Goal: Transaction & Acquisition: Purchase product/service

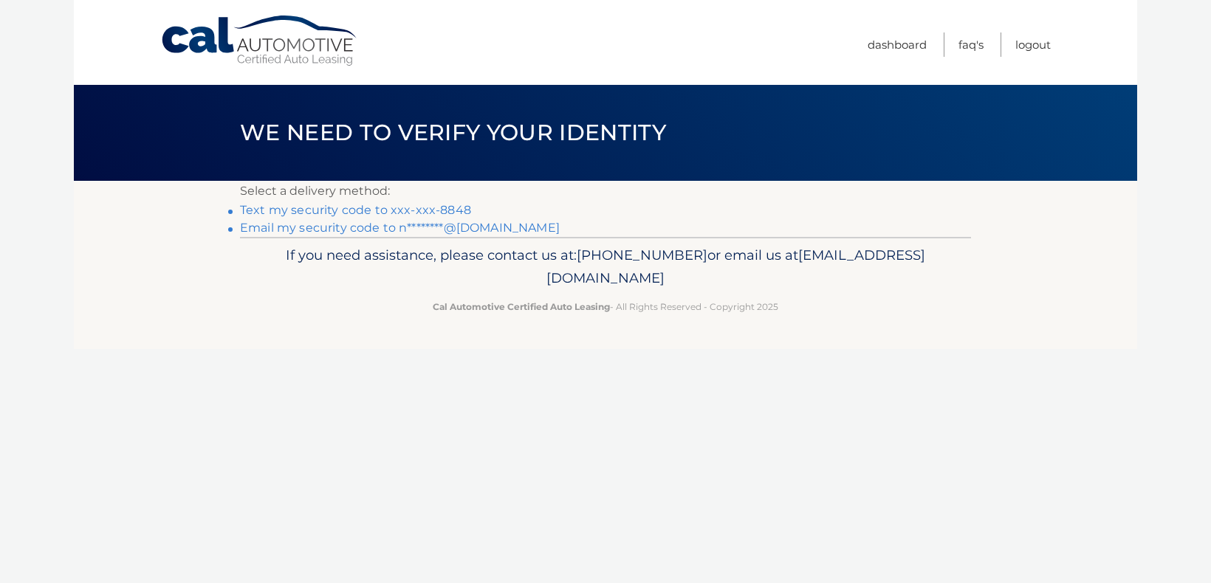
drag, startPoint x: 333, startPoint y: 213, endPoint x: 340, endPoint y: 209, distance: 8.3
click at [333, 212] on link "Text my security code to xxx-xxx-8848" at bounding box center [355, 210] width 231 height 14
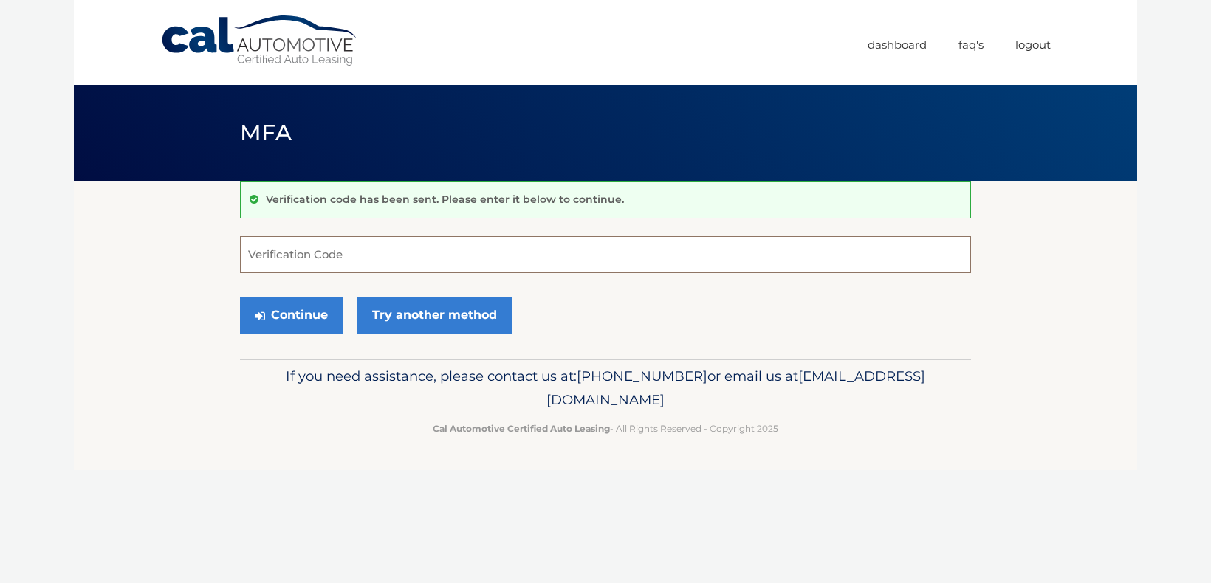
click at [311, 262] on input "Verification Code" at bounding box center [605, 254] width 731 height 37
type input "114175"
click at [287, 315] on button "Continue" at bounding box center [291, 315] width 103 height 37
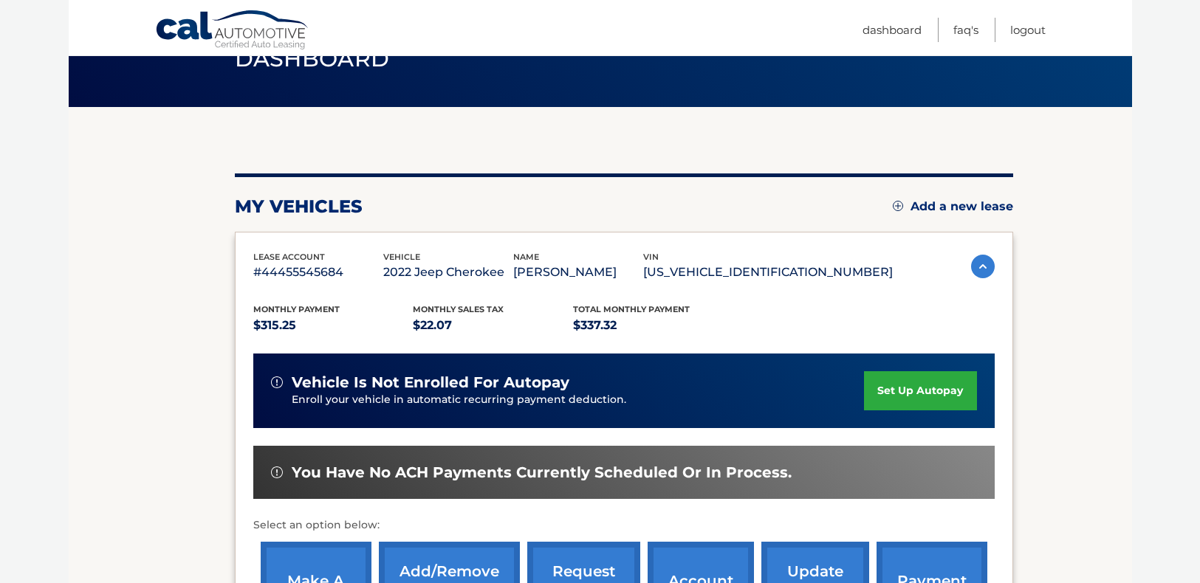
scroll to position [222, 0]
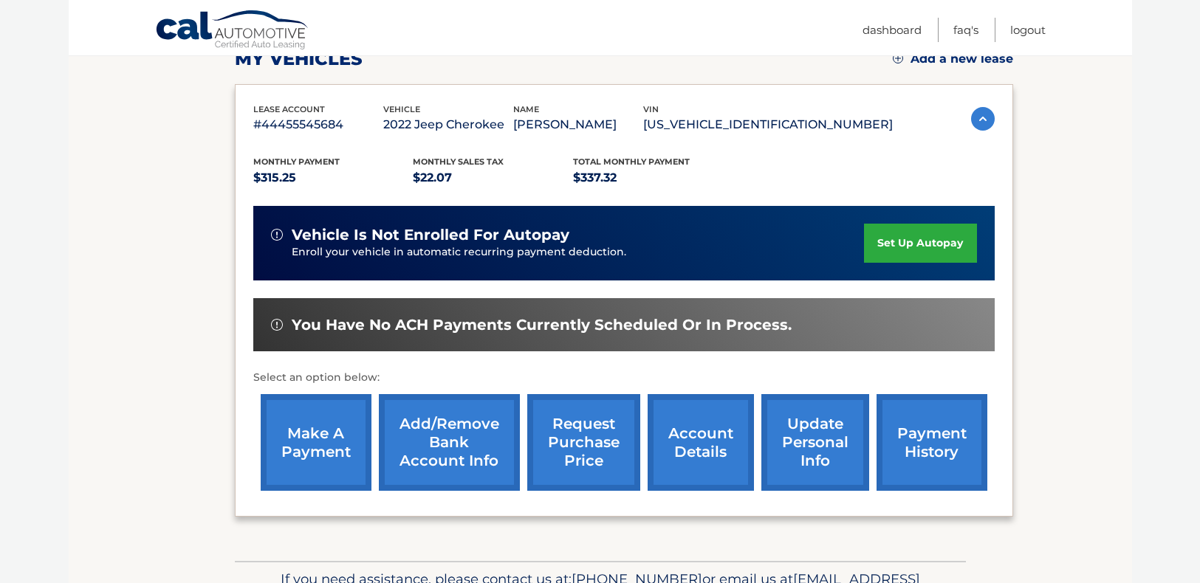
click at [305, 439] on link "make a payment" at bounding box center [316, 442] width 111 height 97
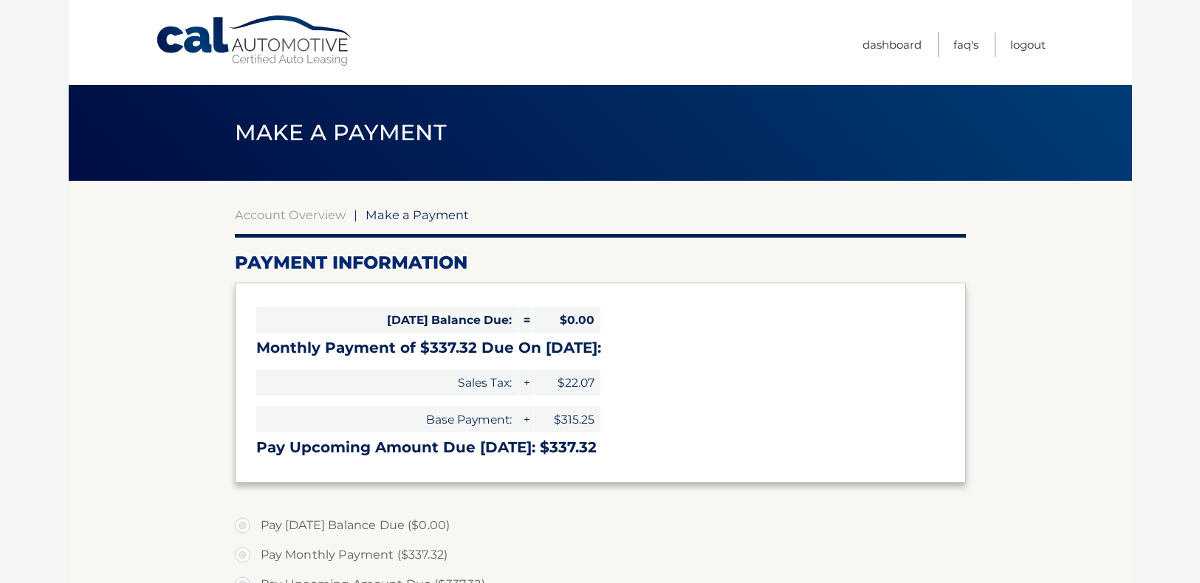
select select "ZTZjMDAxNjItYzU5MC00NzE2LWE1ZWQtOWRhYzk2YWMwZjlh"
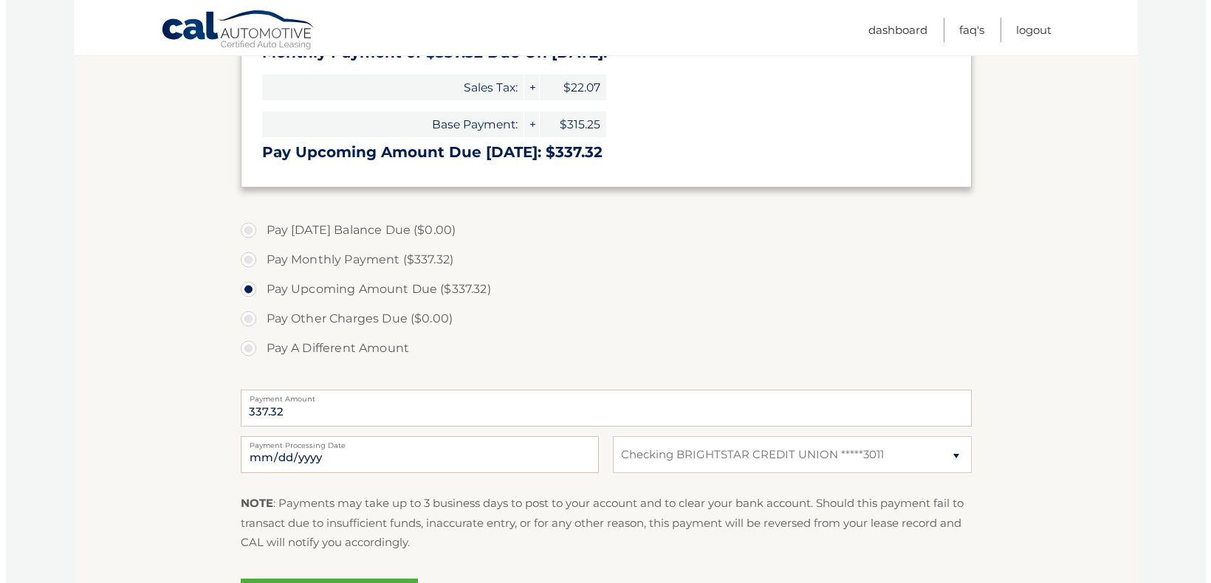
scroll to position [443, 0]
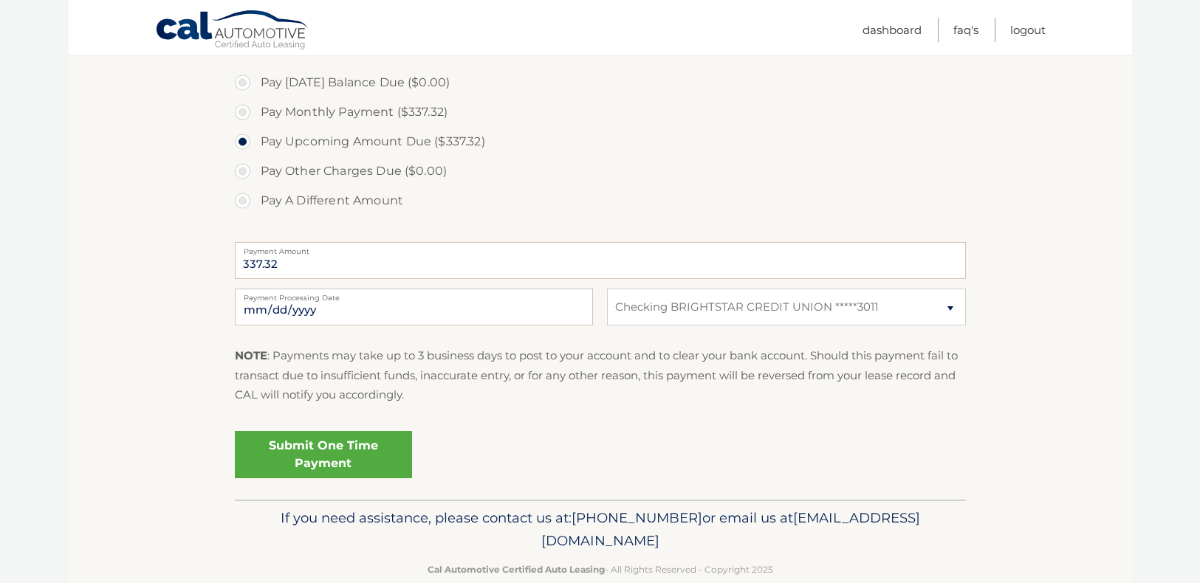
click at [329, 453] on link "Submit One Time Payment" at bounding box center [323, 454] width 177 height 47
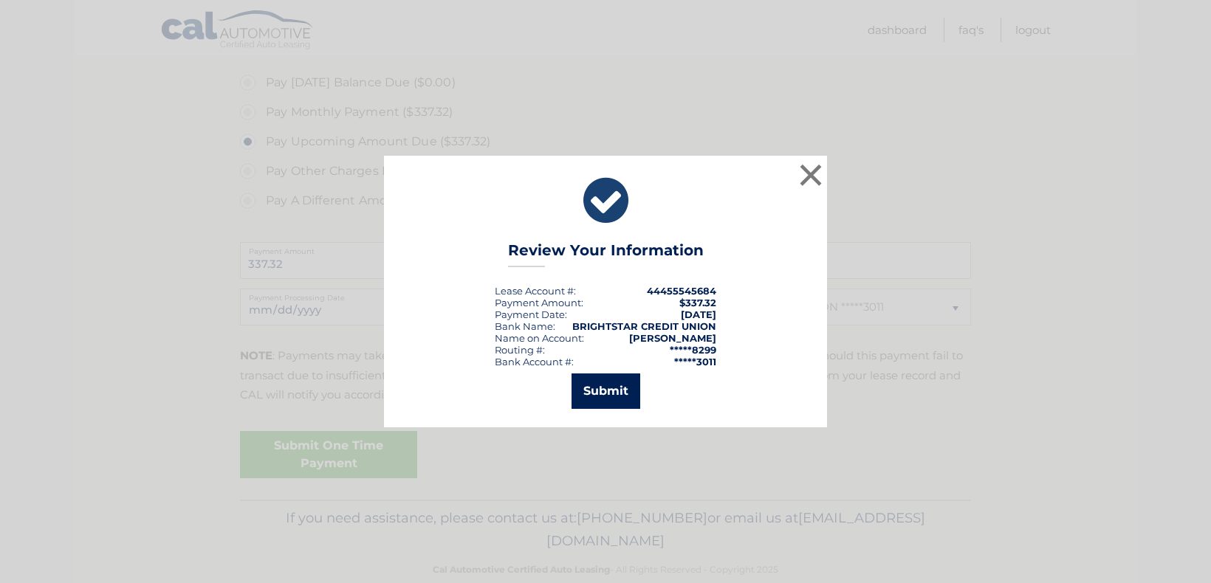
click at [604, 391] on button "Submit" at bounding box center [606, 391] width 69 height 35
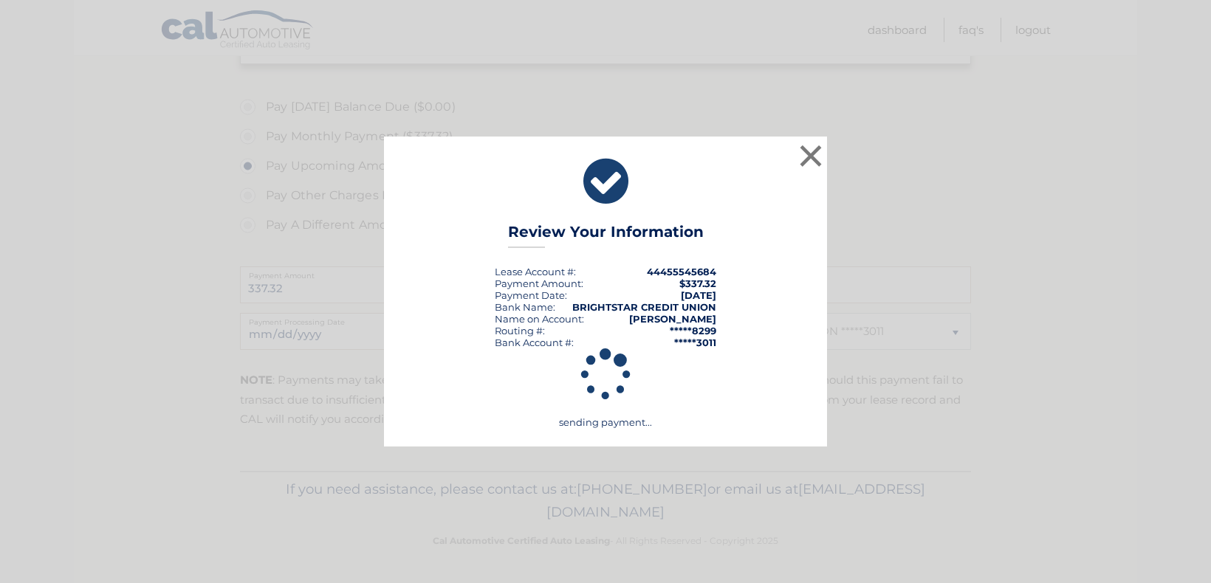
scroll to position [419, 0]
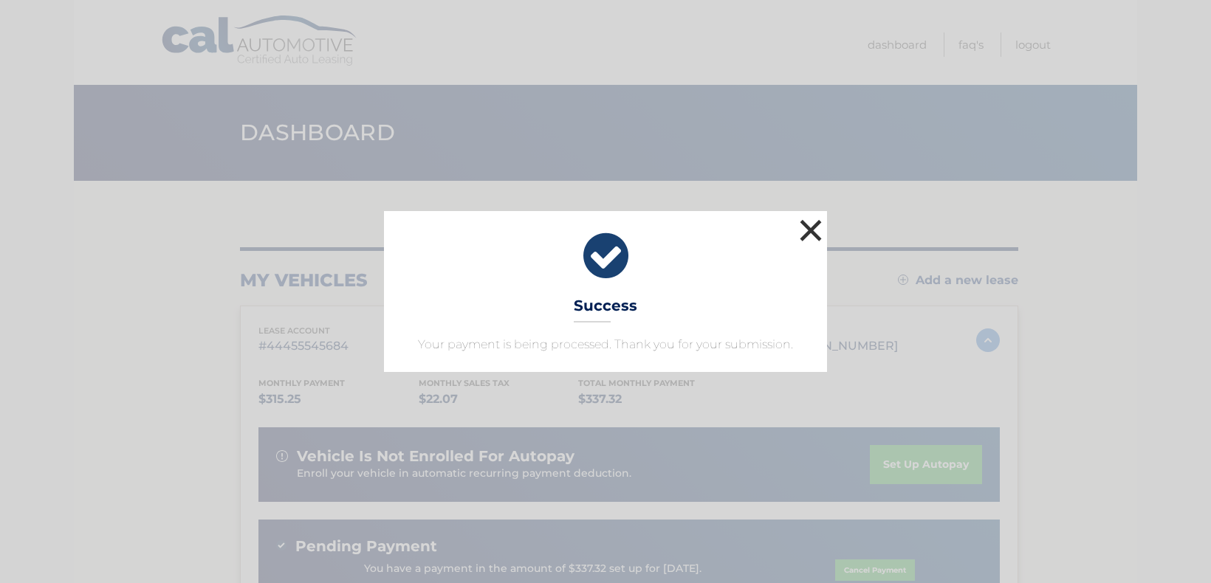
click at [812, 230] on button "×" at bounding box center [811, 231] width 30 height 30
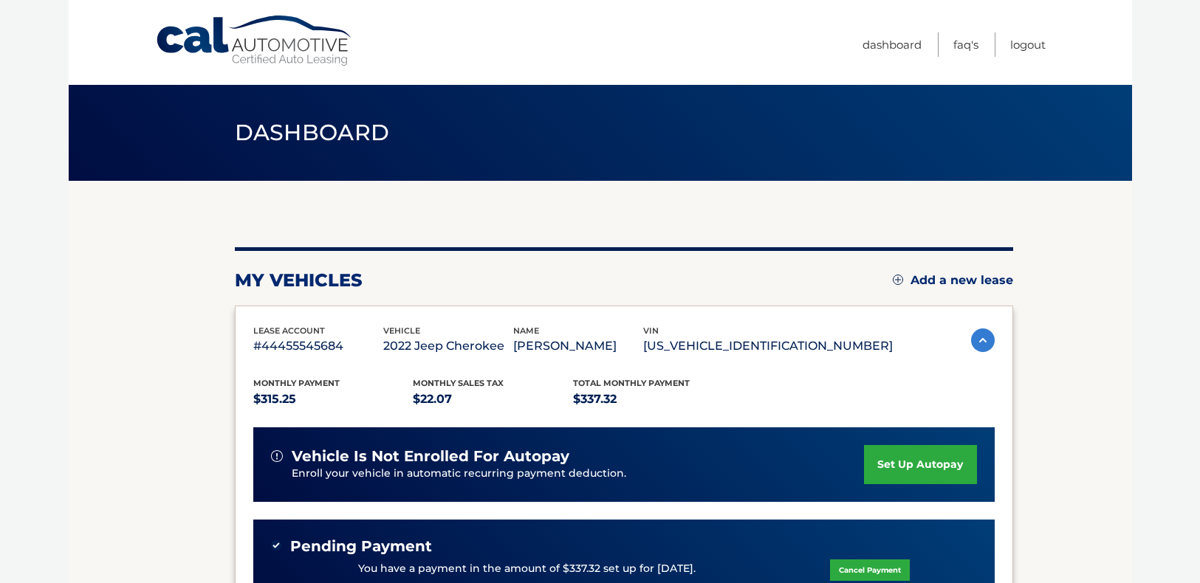
click at [979, 337] on img at bounding box center [983, 341] width 24 height 24
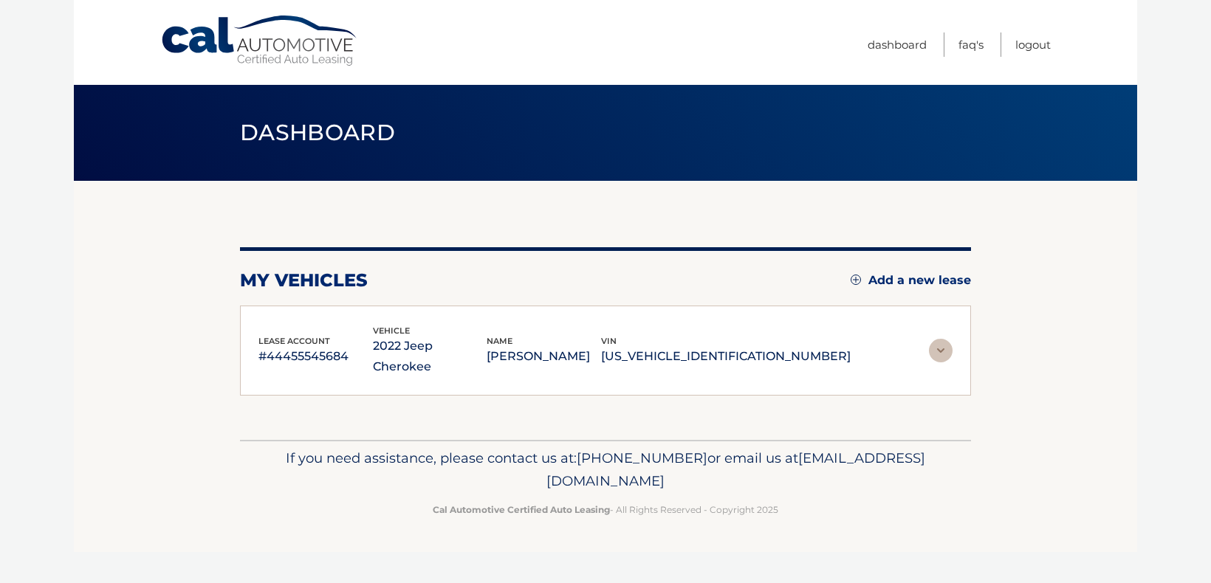
click at [979, 337] on section "my vehicles Add a new lease lease account #44455545684 vehicle 2022 Jeep Cherok…" at bounding box center [605, 310] width 1063 height 259
click at [933, 339] on img at bounding box center [941, 351] width 24 height 24
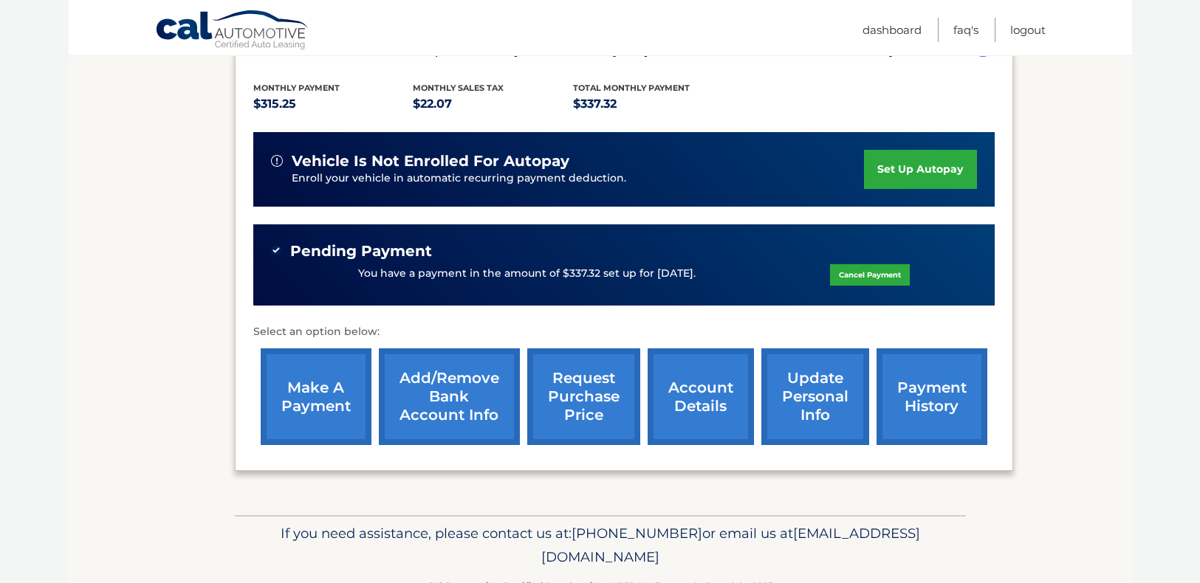
scroll to position [340, 0]
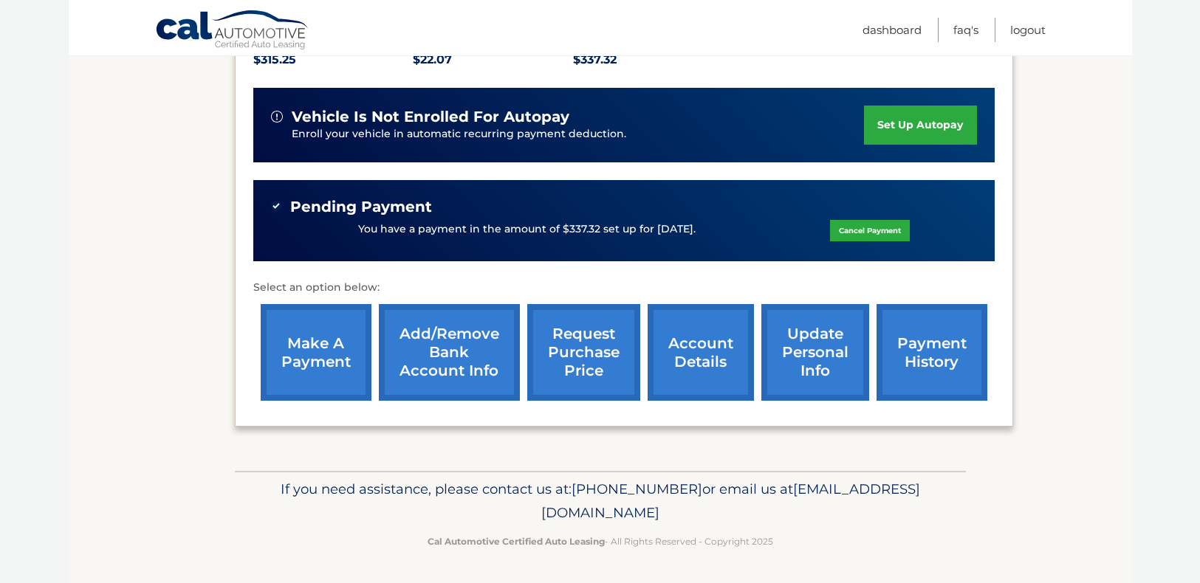
click at [942, 357] on link "payment history" at bounding box center [932, 352] width 111 height 97
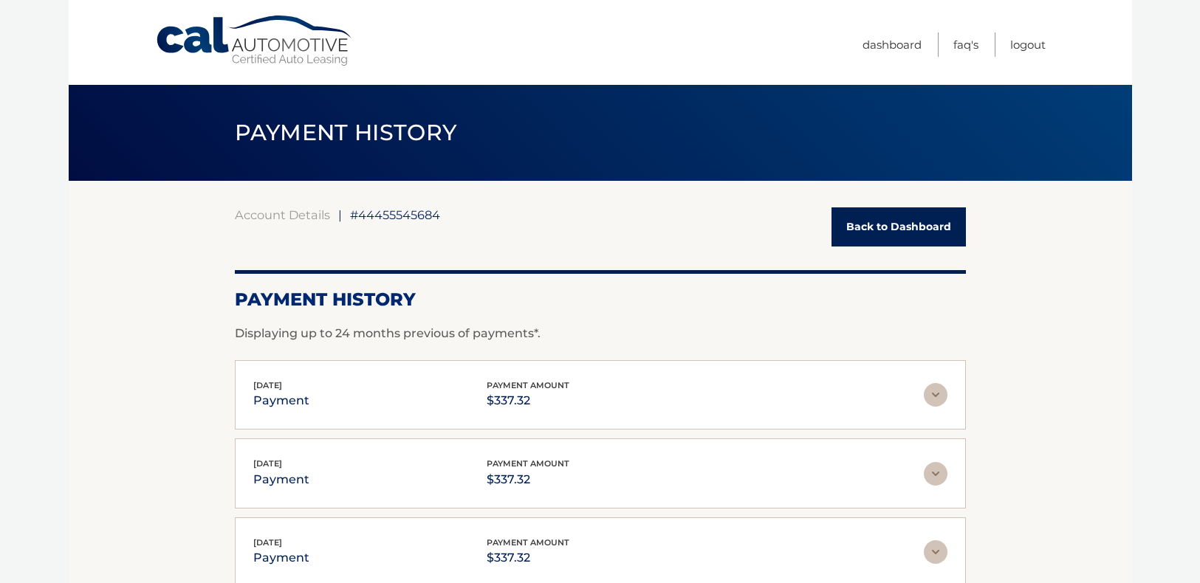
click at [933, 396] on img at bounding box center [936, 395] width 24 height 24
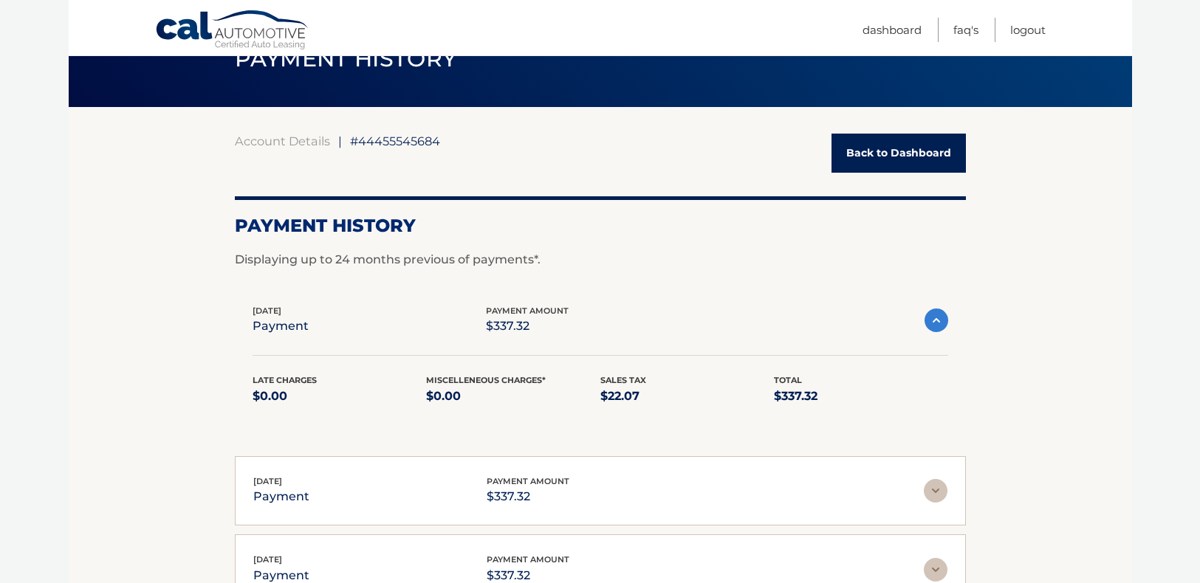
scroll to position [148, 0]
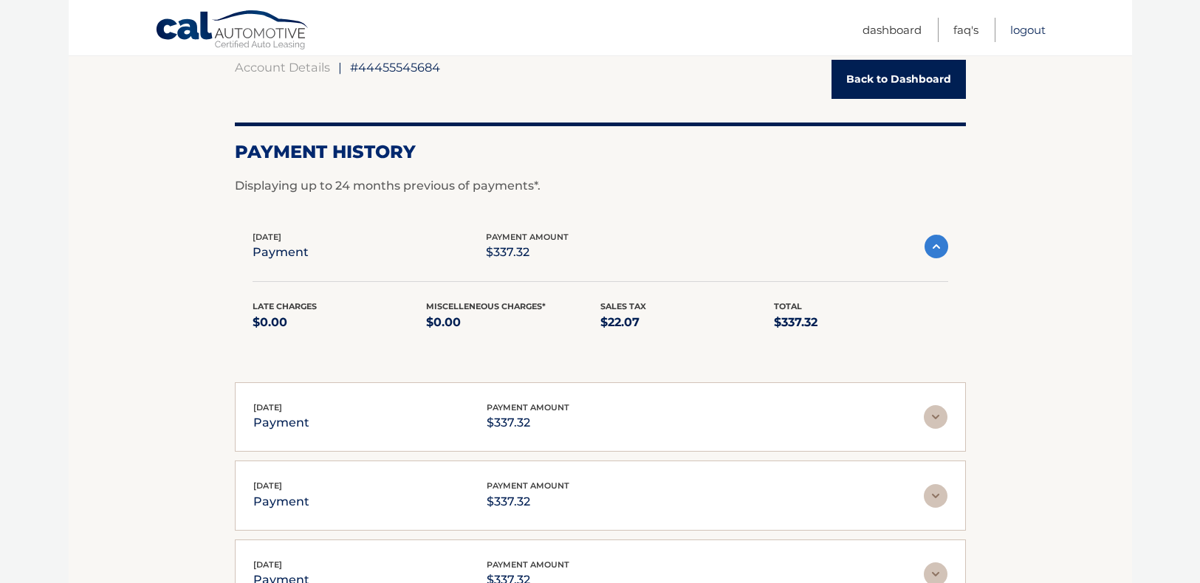
click at [1021, 35] on link "Logout" at bounding box center [1027, 30] width 35 height 24
